Goal: Task Accomplishment & Management: Manage account settings

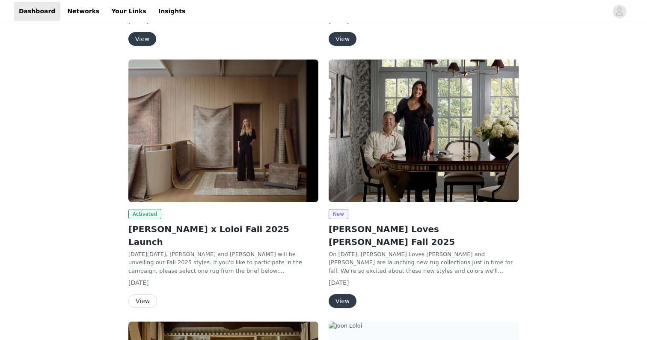
scroll to position [347, 0]
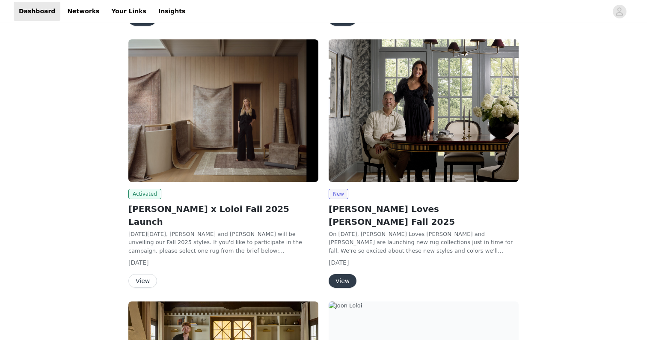
click at [143, 274] on button "View" at bounding box center [142, 281] width 29 height 14
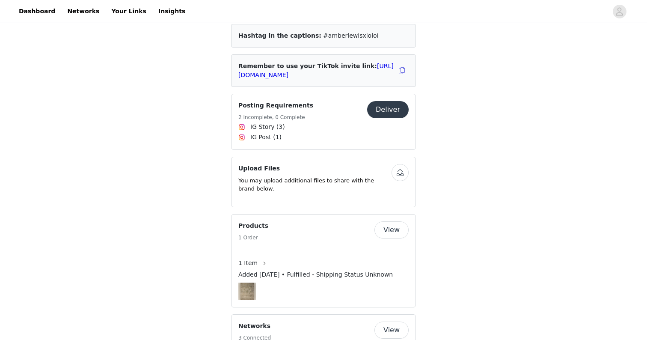
scroll to position [318, 0]
click at [247, 282] on img at bounding box center [246, 291] width 13 height 18
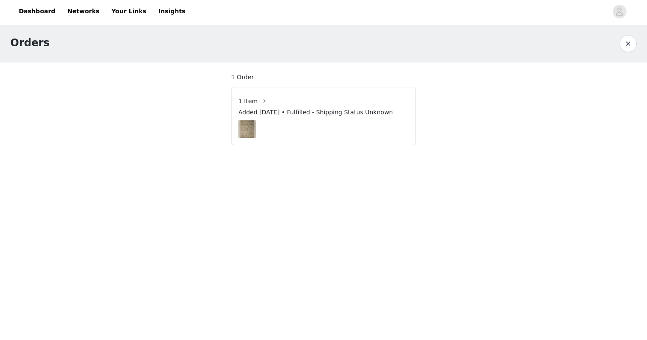
click at [246, 131] on img at bounding box center [246, 129] width 13 height 18
click at [117, 11] on link "Your Links" at bounding box center [128, 11] width 45 height 19
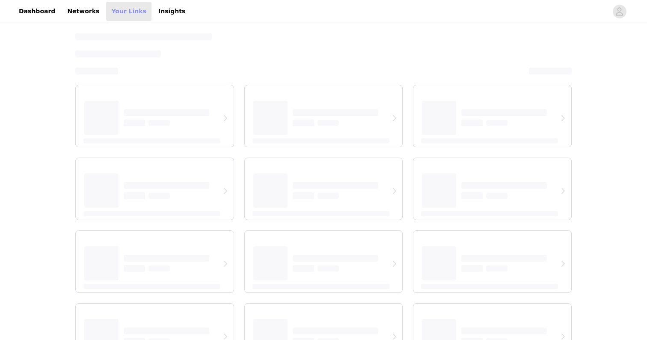
select select "12"
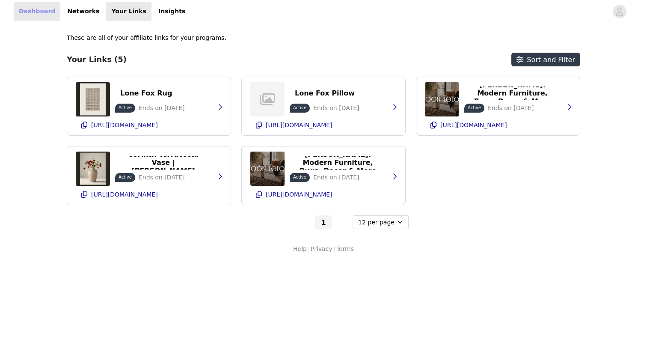
click at [45, 12] on link "Dashboard" at bounding box center [37, 11] width 47 height 19
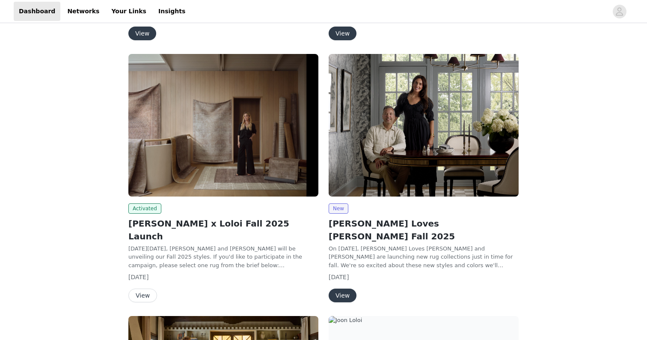
scroll to position [335, 0]
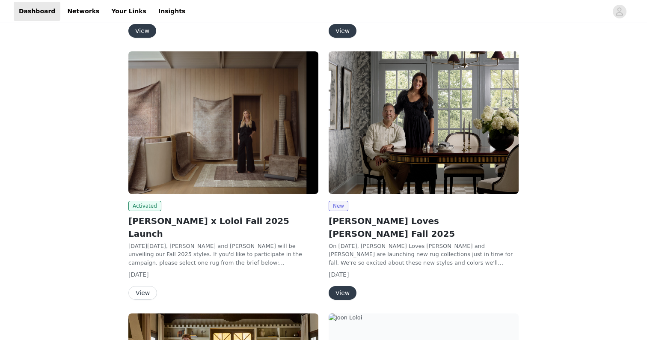
click at [134, 286] on button "View" at bounding box center [142, 293] width 29 height 14
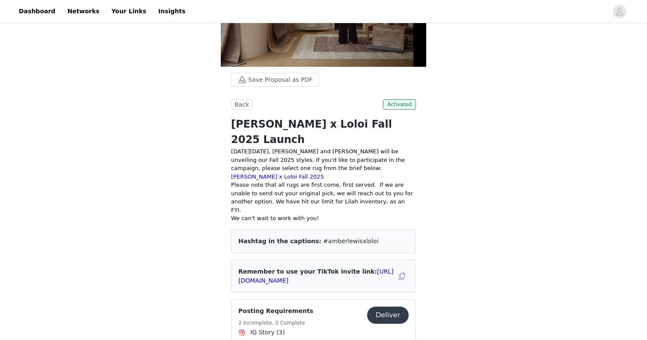
scroll to position [115, 0]
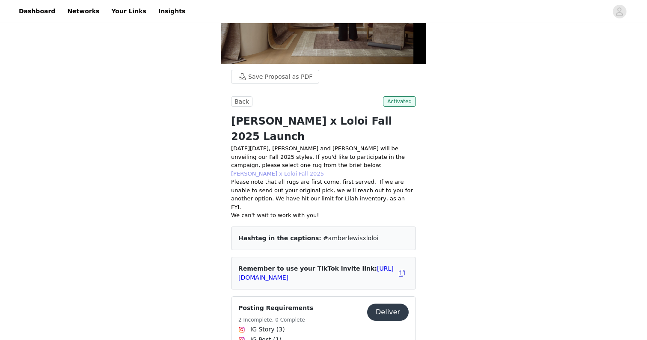
click at [289, 170] on link "[PERSON_NAME] x Loloi Fall 2025" at bounding box center [277, 173] width 93 height 6
